Goal: Task Accomplishment & Management: Complete application form

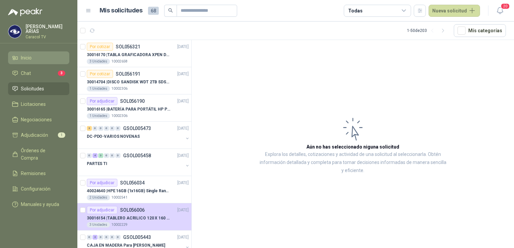
click at [36, 58] on li "Inicio" at bounding box center [38, 57] width 53 height 7
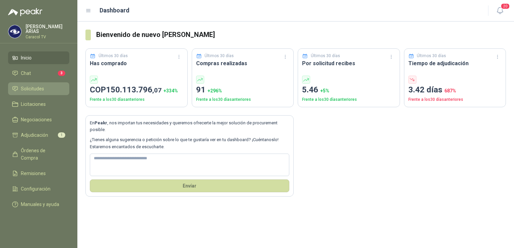
click at [33, 87] on span "Solicitudes" at bounding box center [32, 88] width 23 height 7
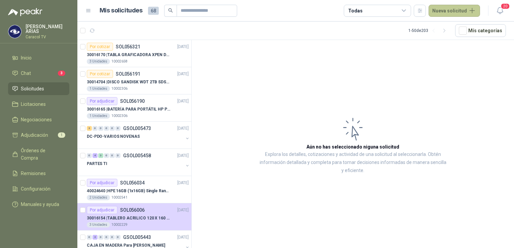
click at [456, 10] on button "Nueva solicitud" at bounding box center [454, 11] width 51 height 12
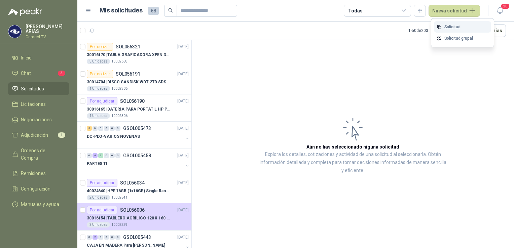
click at [450, 26] on link "Solicitud" at bounding box center [462, 27] width 57 height 12
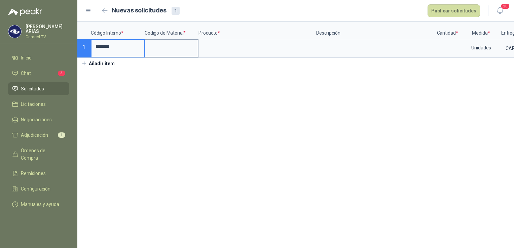
click at [167, 46] on input at bounding box center [171, 46] width 52 height 13
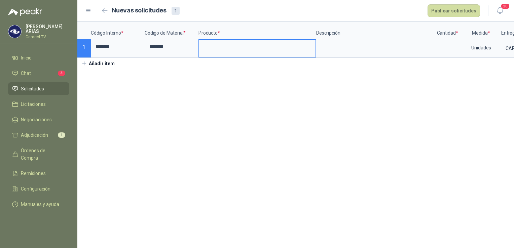
click at [219, 49] on input at bounding box center [257, 46] width 116 height 13
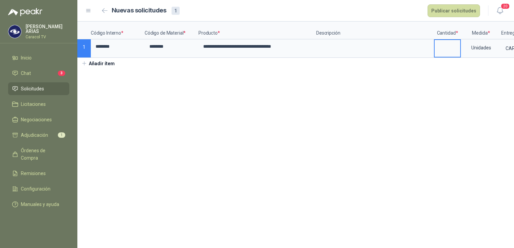
click at [442, 46] on input at bounding box center [448, 46] width 26 height 13
type input "*"
click at [463, 10] on button "Publicar solicitudes" at bounding box center [454, 10] width 52 height 13
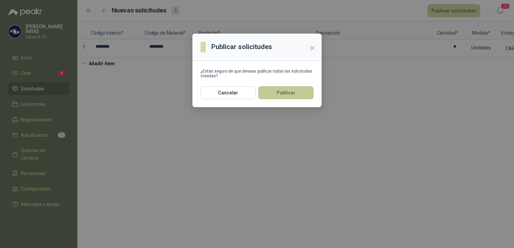
click at [291, 94] on button "Publicar" at bounding box center [285, 92] width 55 height 13
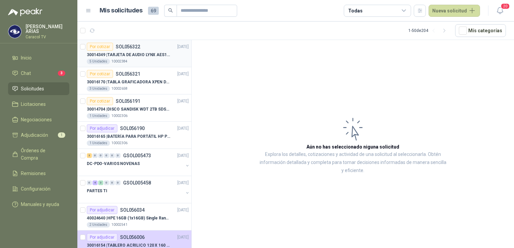
click at [108, 54] on p "30014349 | TARJETA DE AUDIO LYNX AES16E AES/[PERSON_NAME]" at bounding box center [129, 55] width 84 height 6
